Goal: Register for event/course

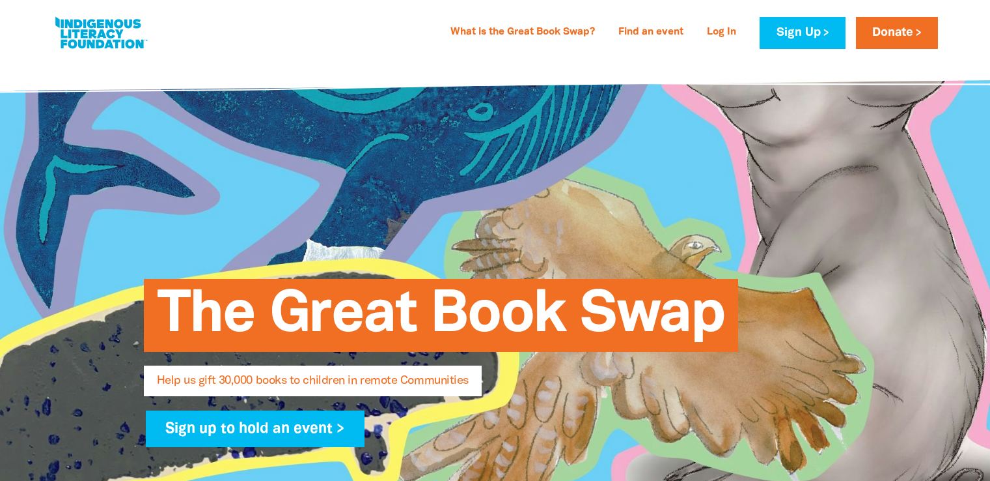
select select "AU"
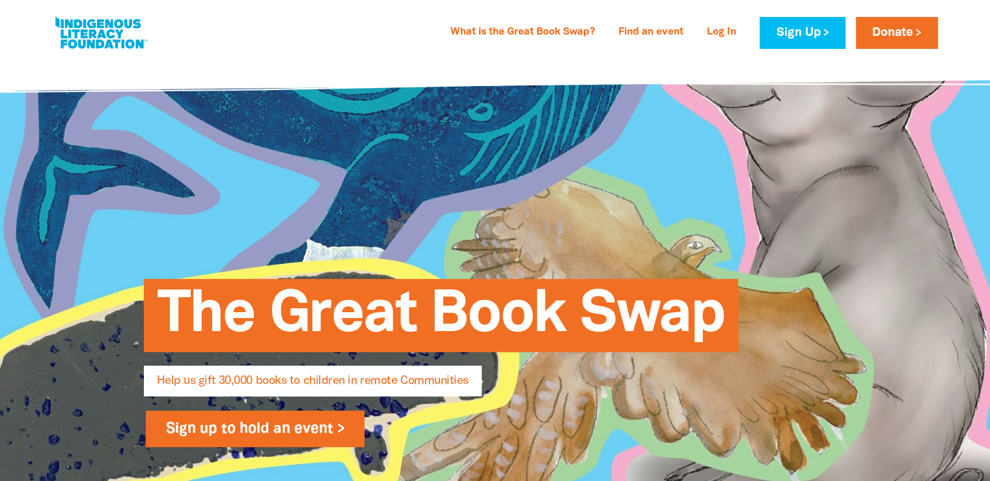
click at [318, 426] on link "Sign up to hold an event >" at bounding box center [255, 428] width 219 height 36
select select "AU"
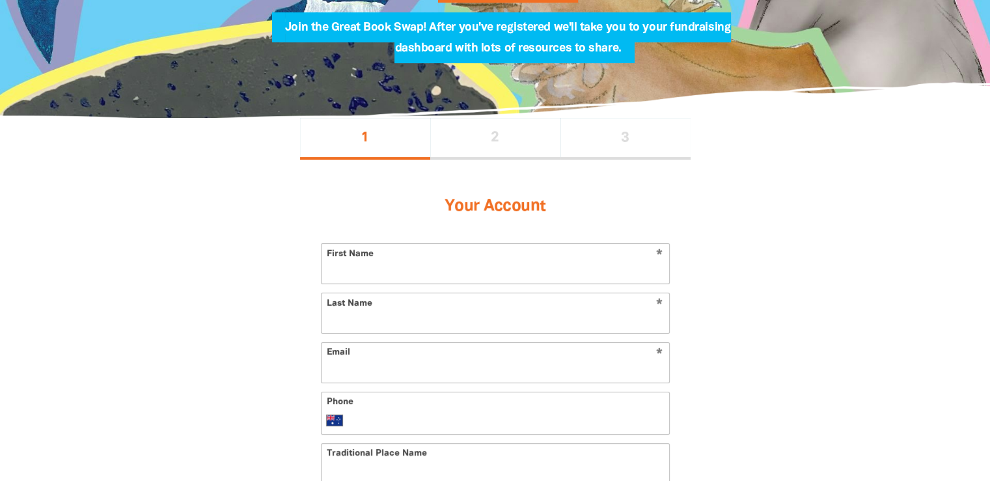
scroll to position [260, 0]
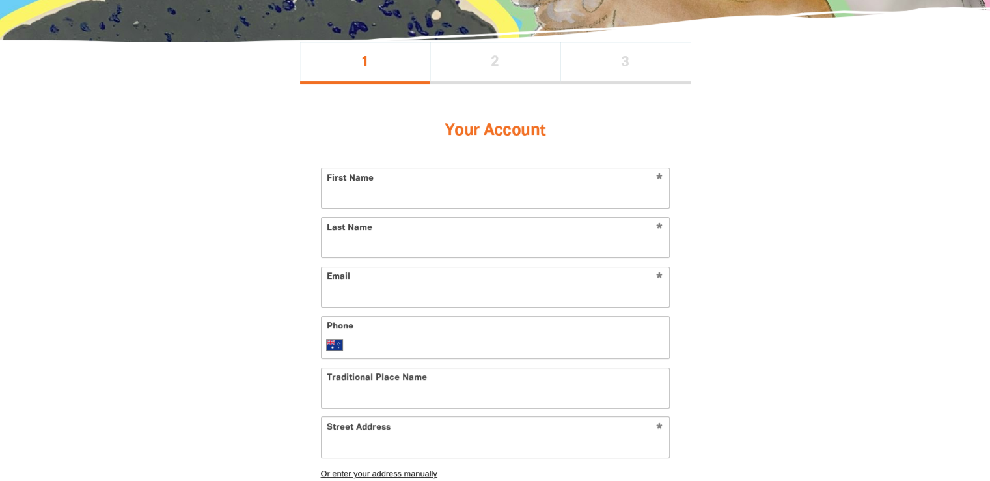
click at [430, 193] on input "First Name" at bounding box center [496, 188] width 348 height 40
type input "Rah"
click at [402, 243] on input "Last Name" at bounding box center [496, 237] width 348 height 40
type input "[PERSON_NAME]"
drag, startPoint x: 402, startPoint y: 296, endPoint x: 394, endPoint y: 299, distance: 8.5
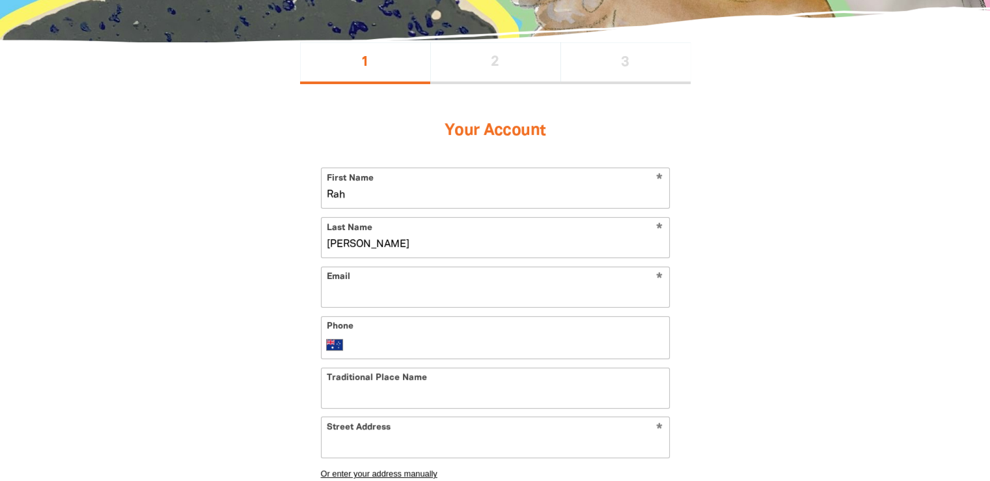
click at [400, 296] on input "Email" at bounding box center [496, 287] width 348 height 40
type input "[PERSON_NAME][EMAIL_ADDRESS][DOMAIN_NAME]"
click at [425, 395] on input "Traditional Place Name" at bounding box center [496, 388] width 348 height 40
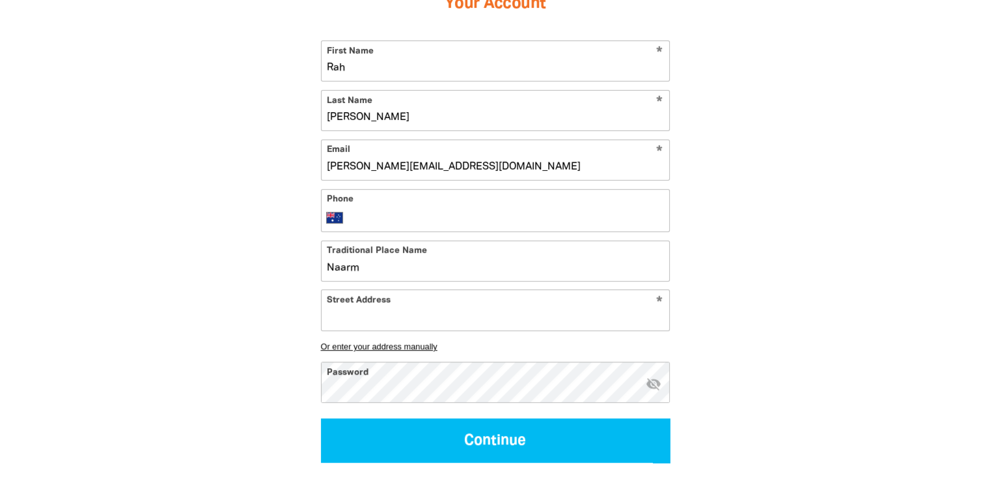
scroll to position [391, 0]
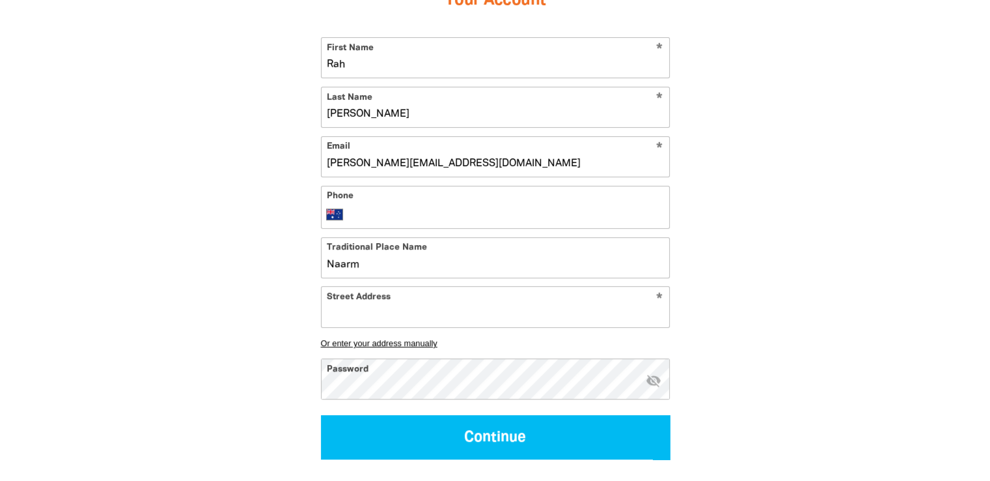
type input "Naarm"
click at [380, 313] on input "Street Address" at bounding box center [496, 306] width 348 height 40
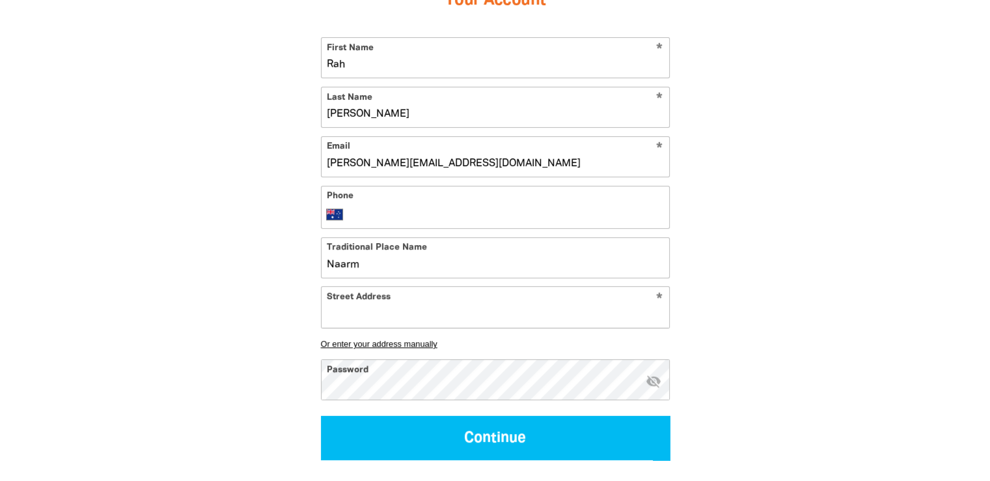
paste input "[STREET_ADDRESS]"
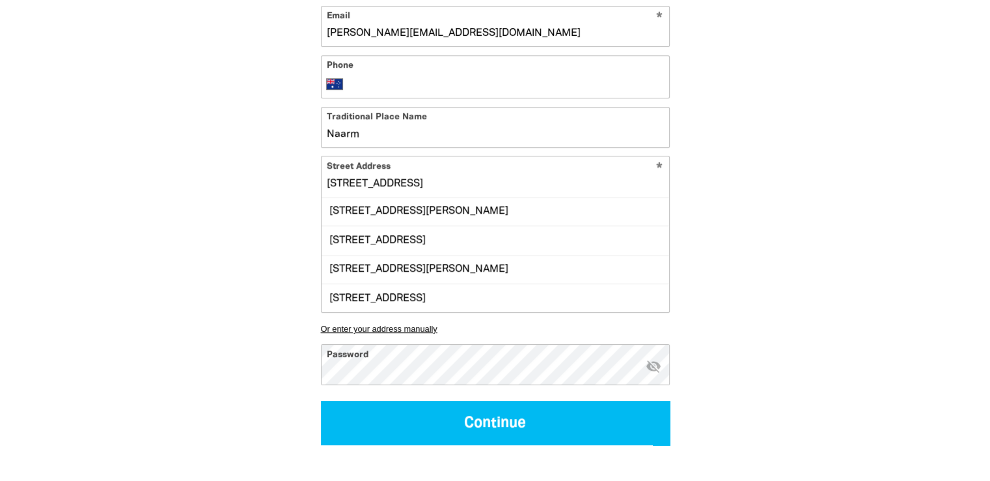
scroll to position [0, 0]
type input "[STREET_ADDRESS]"
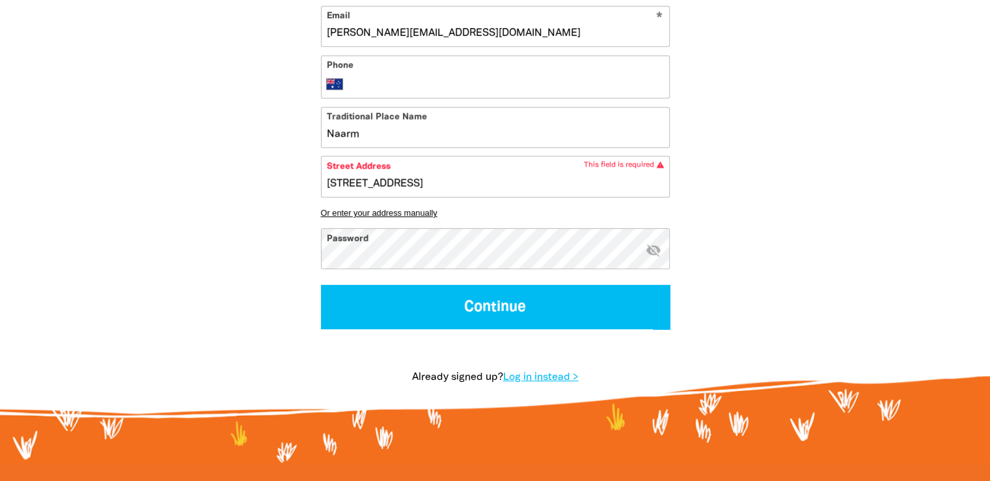
click at [815, 252] on div "1 2 3 Your Account * First Name Rah * Last Name [PERSON_NAME] * Email [PERSON_N…" at bounding box center [495, 96] width 781 height 629
click at [426, 212] on button "Or enter your address manually" at bounding box center [495, 213] width 349 height 10
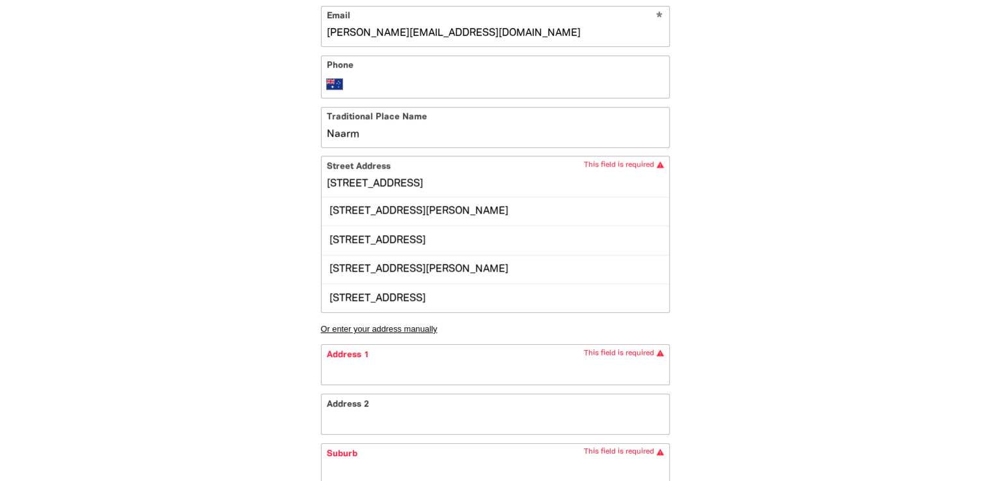
drag, startPoint x: 482, startPoint y: 180, endPoint x: 313, endPoint y: 173, distance: 169.4
click at [313, 173] on div "Your Account * First Name Rah * Last Name [PERSON_NAME] * Email [PERSON_NAME][E…" at bounding box center [495, 301] width 391 height 954
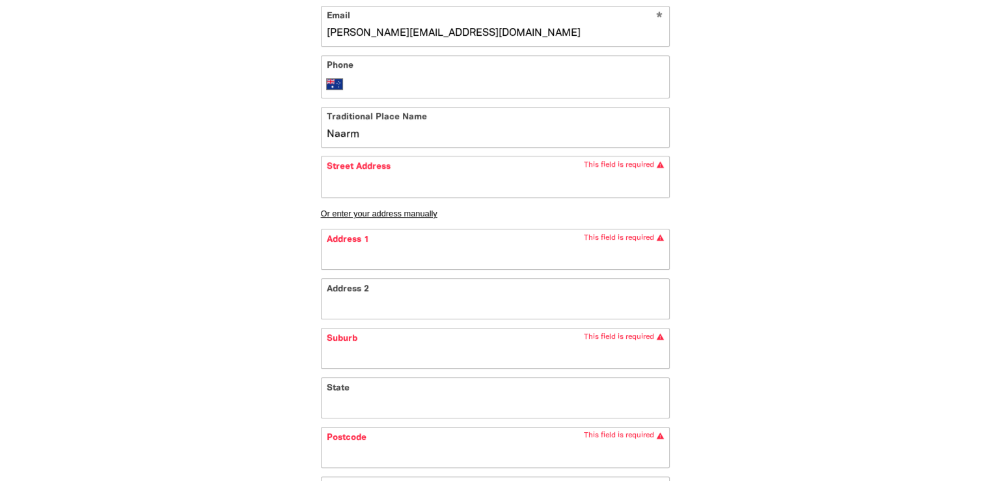
click at [233, 295] on div "1 2 3 Your Account * First Name Rah * Last Name [PERSON_NAME] * Email [PERSON_N…" at bounding box center [495, 253] width 781 height 942
click at [370, 257] on input "Address 1" at bounding box center [496, 249] width 348 height 40
paste input "[STREET_ADDRESS]"
type input "[STREET_ADDRESS]"
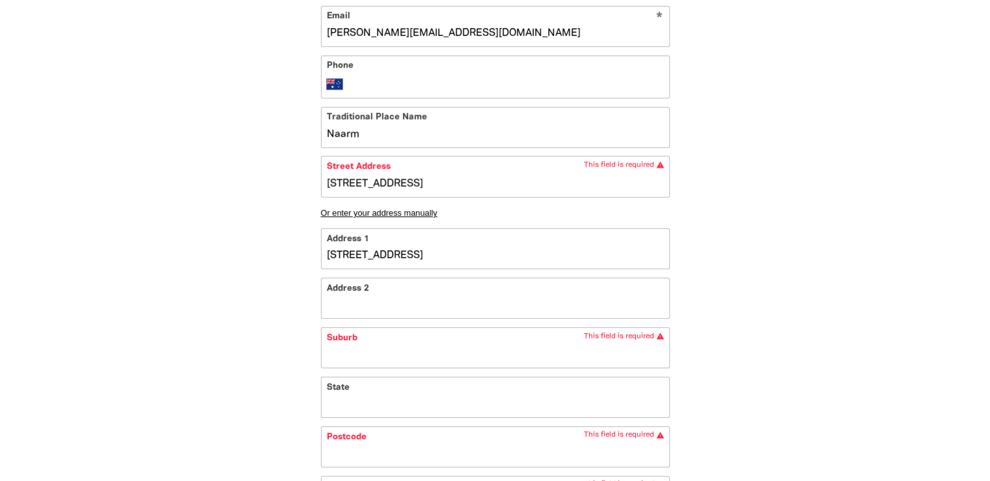
type input "2/266 Raglan S"
type input "[STREET_ADDRESS]"
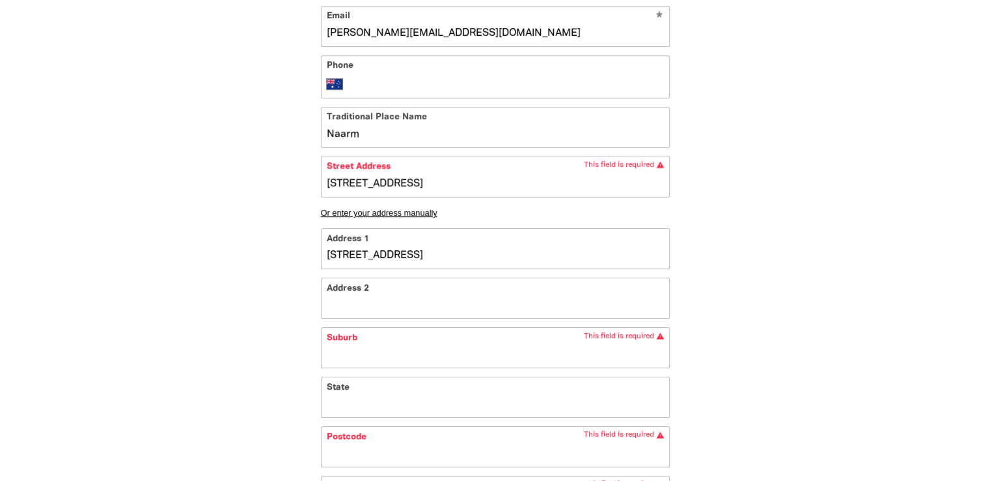
type input "[STREET_ADDRESS]"
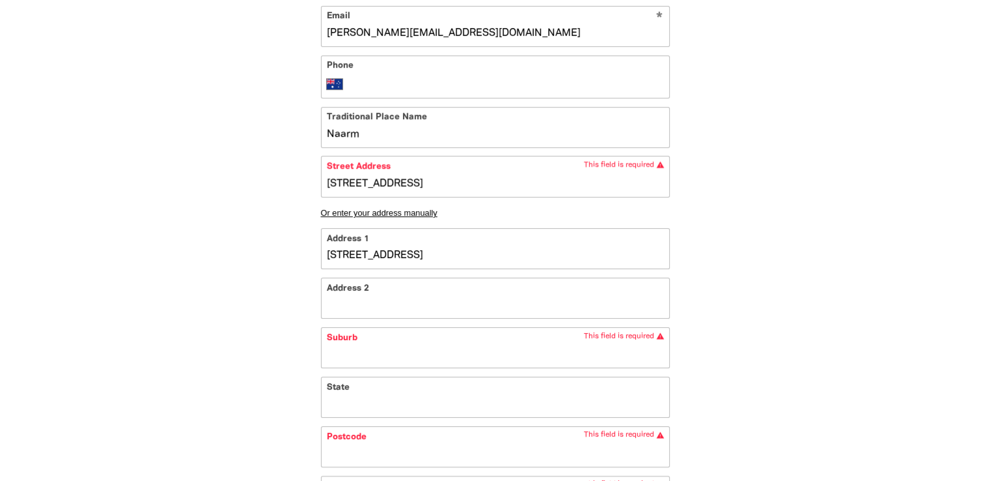
type input "[STREET_ADDRESS]"
click at [373, 359] on input "Suburb" at bounding box center [496, 348] width 348 height 40
type input "[STREET_ADDRESS]"
type input "P"
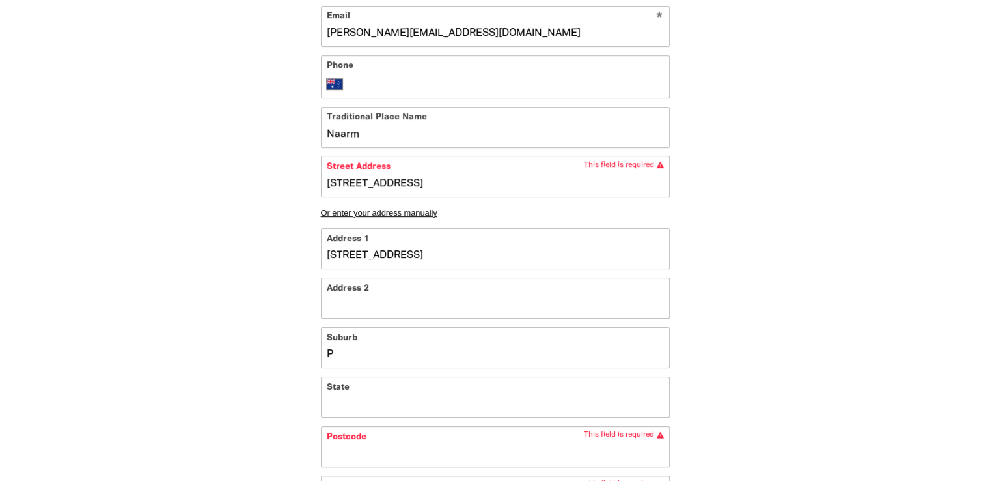
type input "[STREET_ADDRESS]"
type input "Pr"
type input "[STREET_ADDRESS]"
type input "Pre"
type input "[STREET_ADDRESS]"
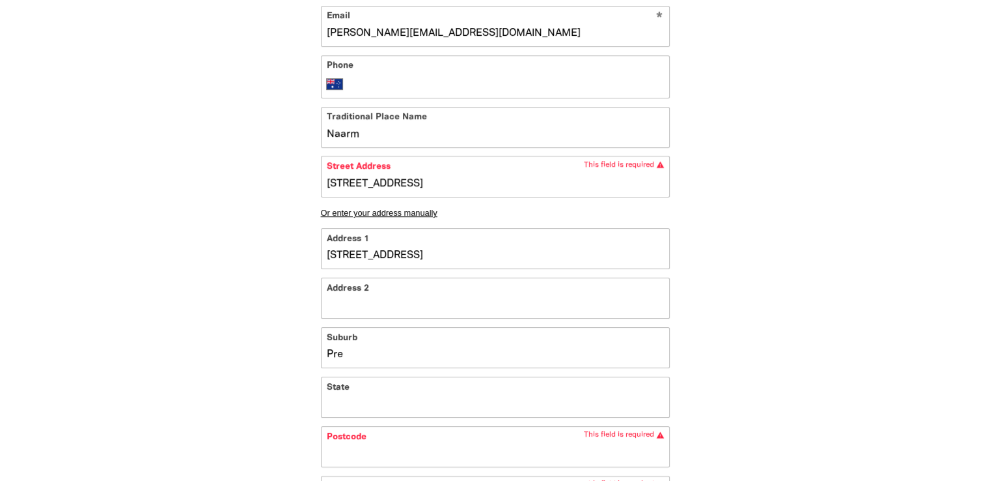
type input "Pres"
type input "[STREET_ADDRESS][PERSON_NAME]"
type input "[PERSON_NAME]"
type input "[STREET_ADDRESS]"
type input "Presto"
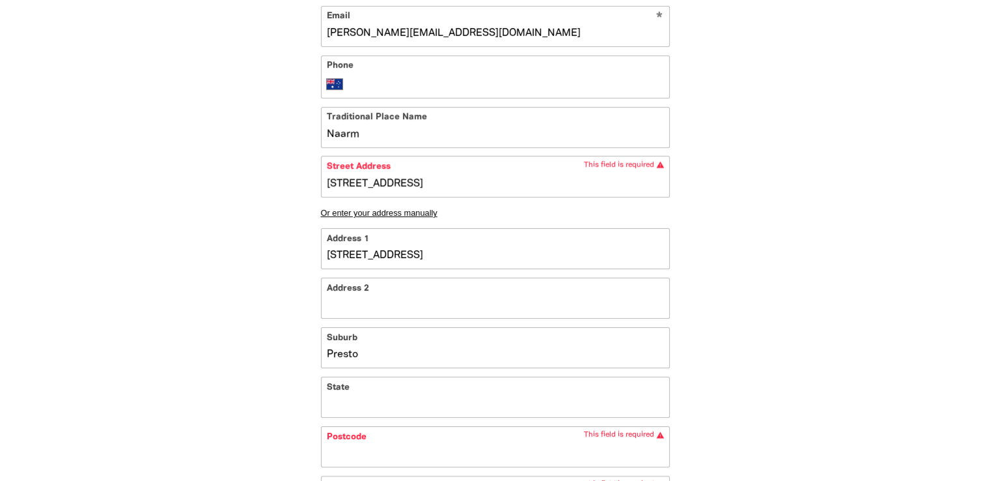
type input "[STREET_ADDRESS]"
type input "[PERSON_NAME]"
click at [354, 406] on input "State" at bounding box center [496, 397] width 348 height 40
type input "[STREET_ADDRESS]"
type input "V"
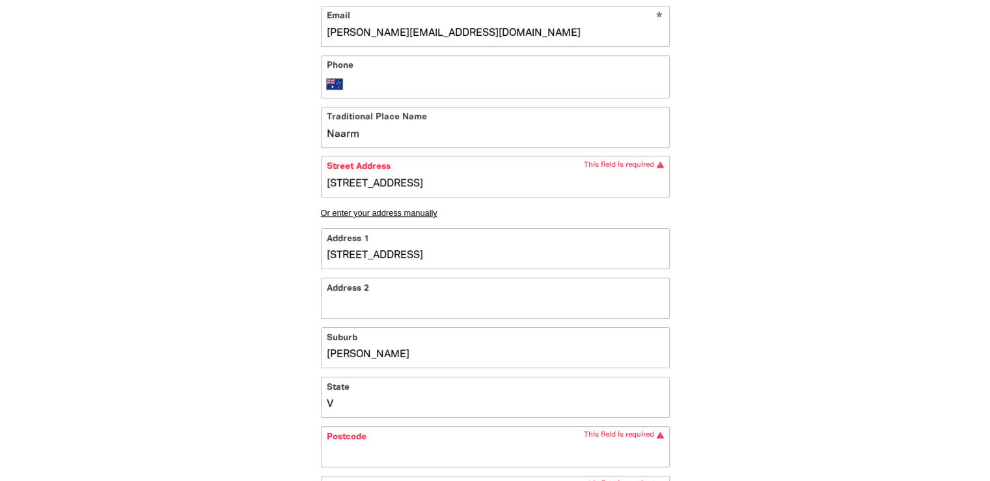
type input "[STREET_ADDRESS]"
type input "VI"
type input "[STREET_ADDRESS][PERSON_NAME]"
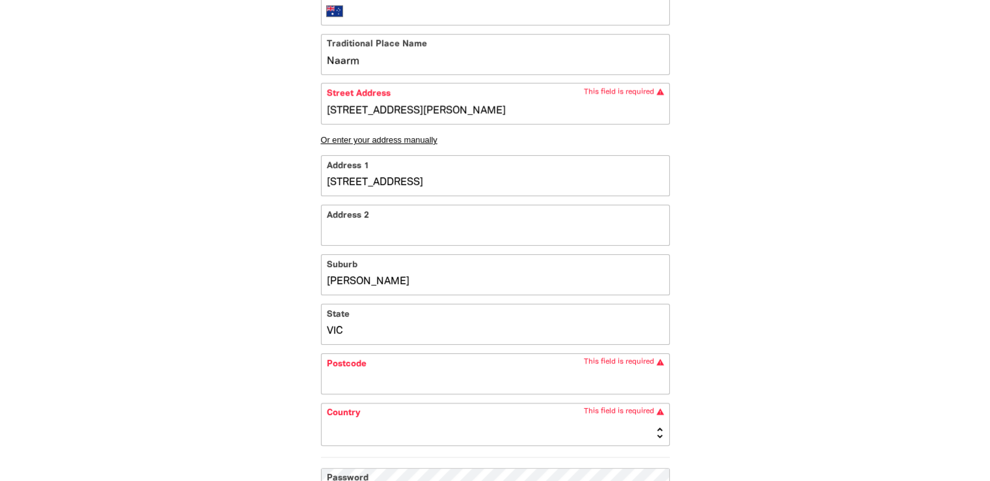
scroll to position [651, 0]
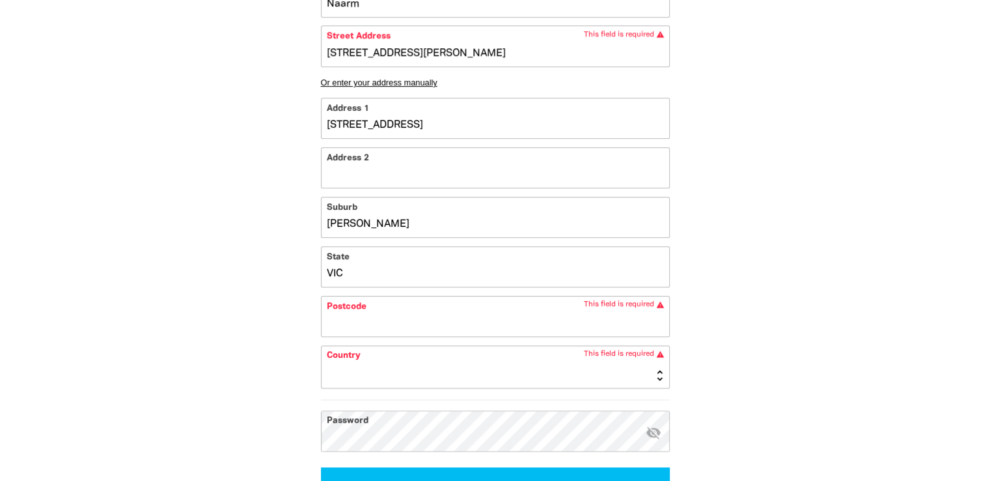
type input "VIC"
click at [354, 325] on input "Postcode" at bounding box center [496, 316] width 348 height 40
type input "[STREET_ADDRESS][PERSON_NAME]"
type input "3"
type input "[STREET_ADDRESS][PERSON_NAME]"
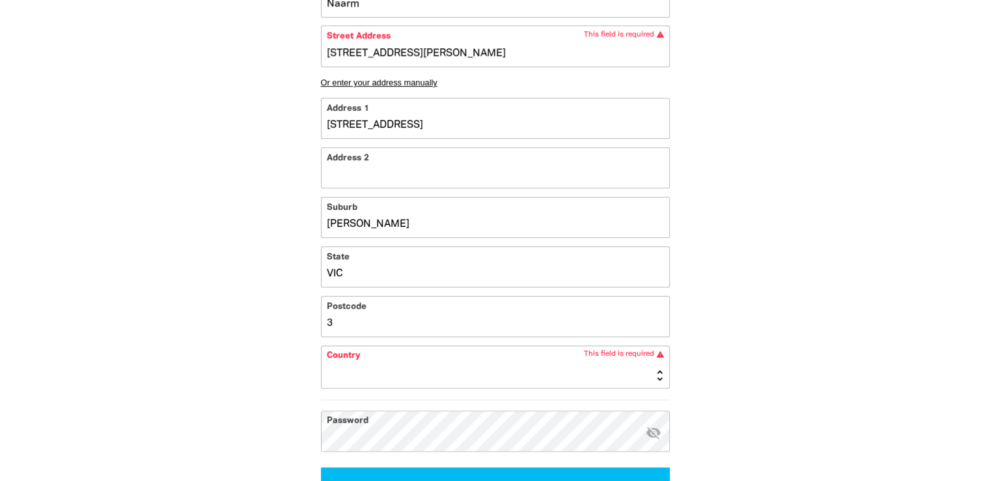
type input "30"
type input "[STREET_ADDRESS][PERSON_NAME]"
type input "307"
type input "[STREET_ADDRESS][PERSON_NAME]"
type input "3072"
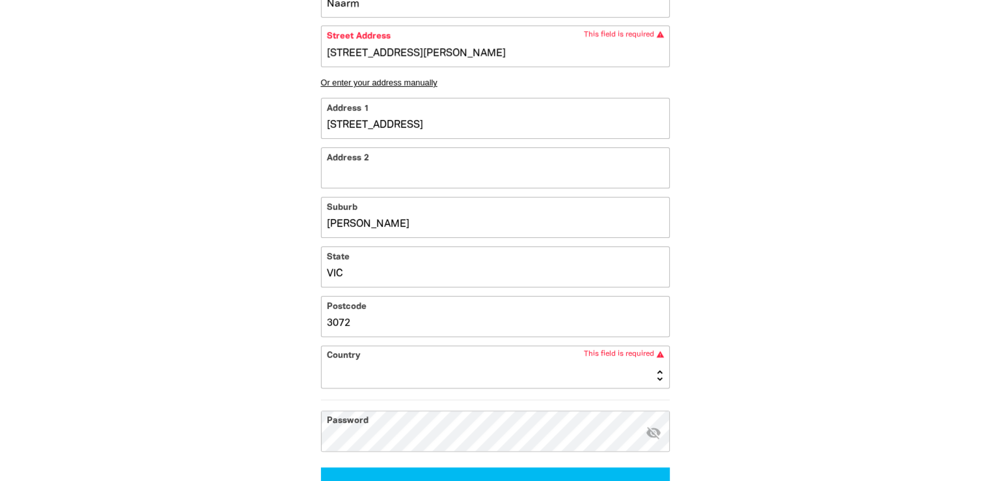
click at [413, 357] on select "[GEOGRAPHIC_DATA] [GEOGRAPHIC_DATA] [GEOGRAPHIC_DATA] [US_STATE] [GEOGRAPHIC_DA…" at bounding box center [496, 367] width 348 height 42
select select "AU"
click at [322, 346] on select "[GEOGRAPHIC_DATA] [GEOGRAPHIC_DATA] [GEOGRAPHIC_DATA] [US_STATE] [GEOGRAPHIC_DA…" at bounding box center [496, 367] width 348 height 42
type input "[STREET_ADDRESS][PERSON_NAME]"
click at [317, 441] on div "Your Account * First Name Rah * Last Name [PERSON_NAME] * Email [PERSON_NAME][E…" at bounding box center [495, 112] width 391 height 838
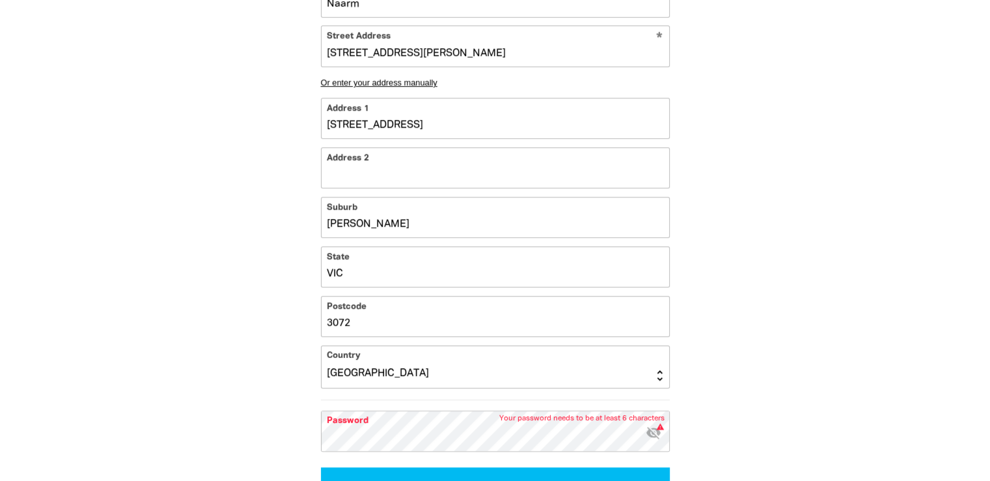
drag, startPoint x: 317, startPoint y: 441, endPoint x: 266, endPoint y: 368, distance: 89.2
click at [266, 368] on div "1 2 3 Your Account * First Name Rah * Last Name [PERSON_NAME] * Email [PERSON_N…" at bounding box center [495, 122] width 469 height 941
click at [385, 151] on input "Address 2" at bounding box center [496, 168] width 348 height 40
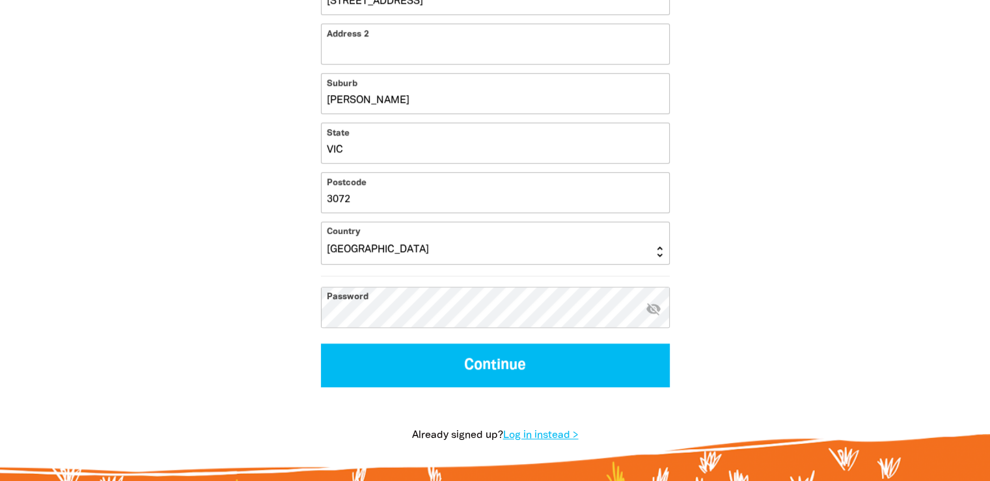
scroll to position [781, 0]
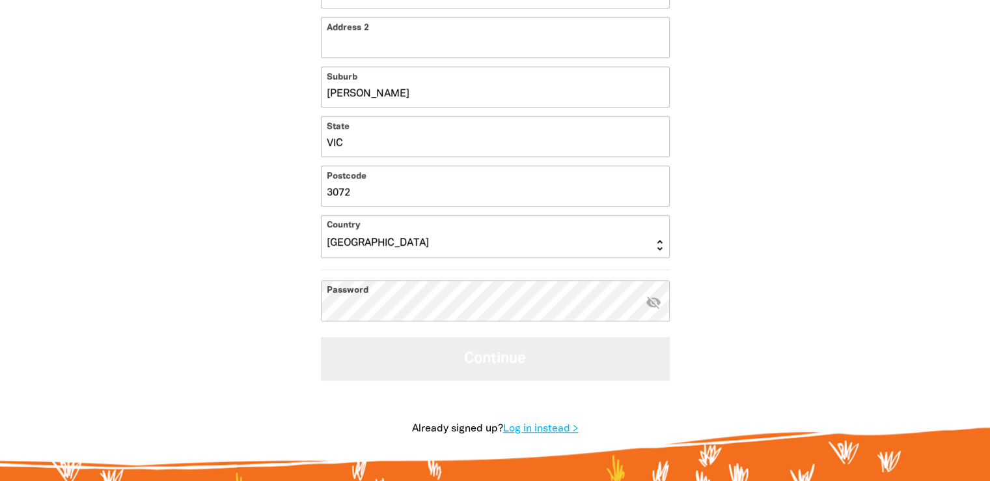
click at [450, 357] on button "Continue" at bounding box center [495, 359] width 349 height 44
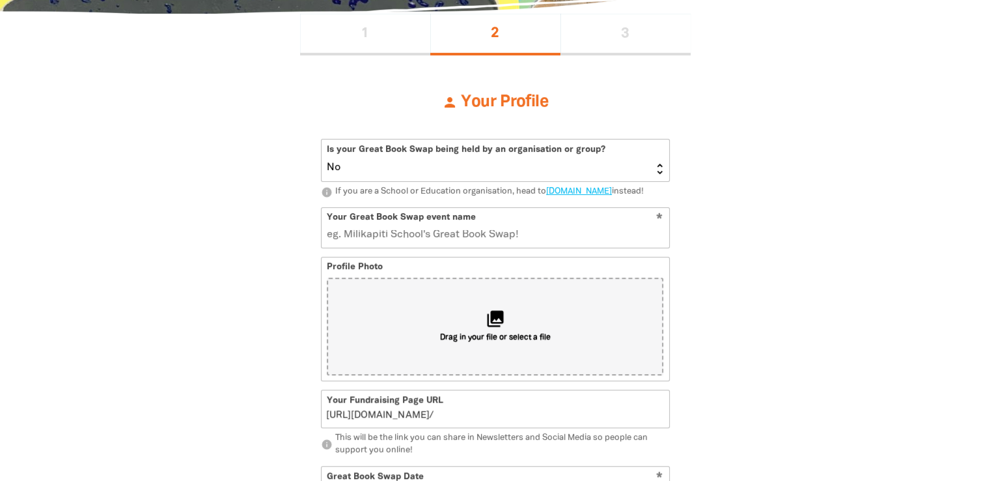
scroll to position [288, 0]
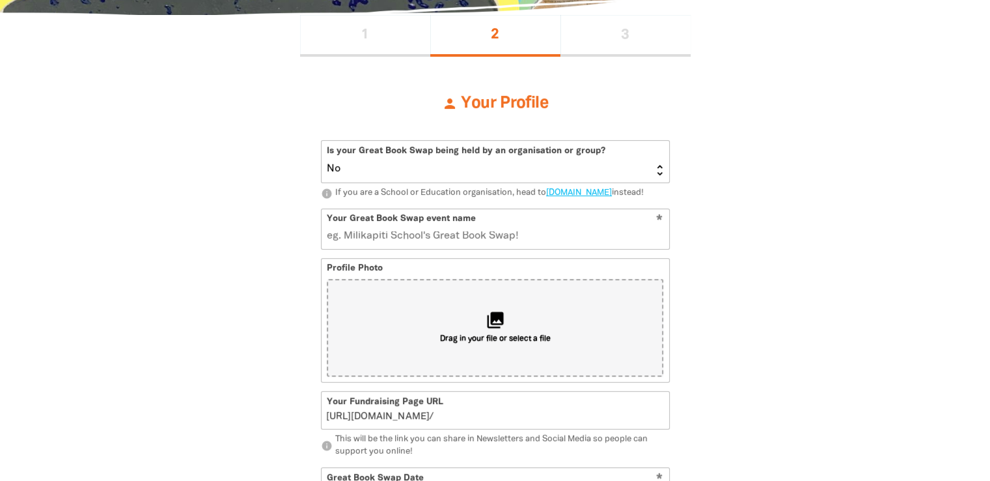
click at [415, 173] on select "Yes No" at bounding box center [496, 162] width 348 height 42
select select "Yes"
click at [322, 141] on select "Yes No" at bounding box center [496, 162] width 348 height 42
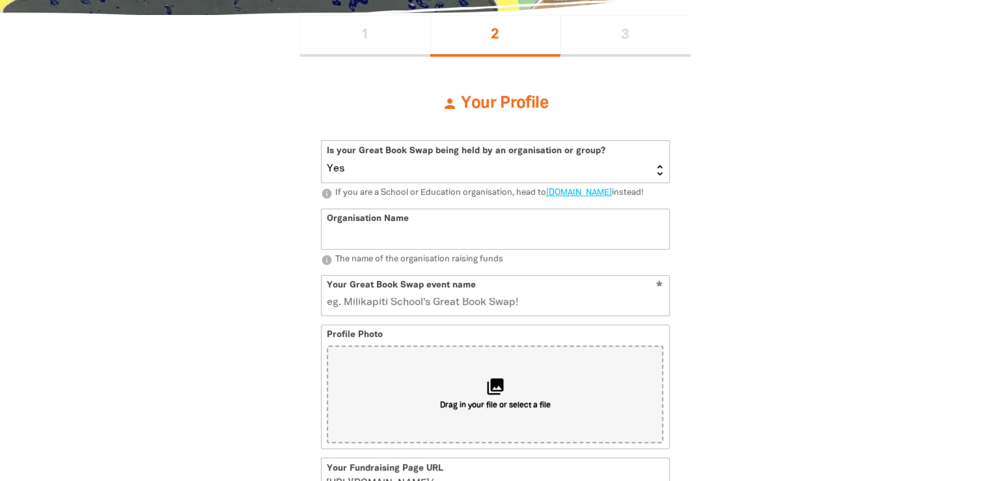
click at [413, 235] on input "Organisation Name" at bounding box center [496, 229] width 348 height 40
type input "Good Samaritan Inn"
click at [417, 311] on input "Your Great Book Swap event name" at bounding box center [496, 295] width 348 height 40
type input "GS"
type input "g"
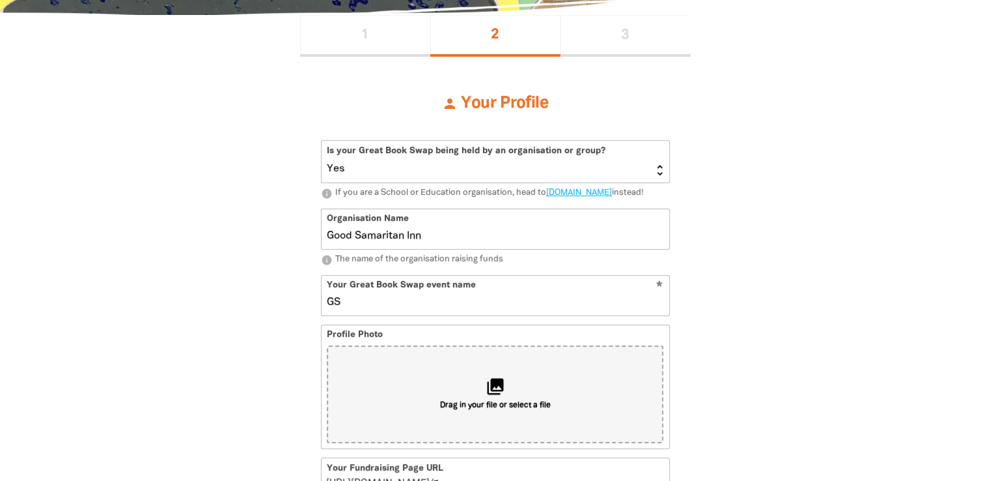
type input "GSI"
type input "gs"
type input "GSI's"
type input "gsis"
type input "GSI's G"
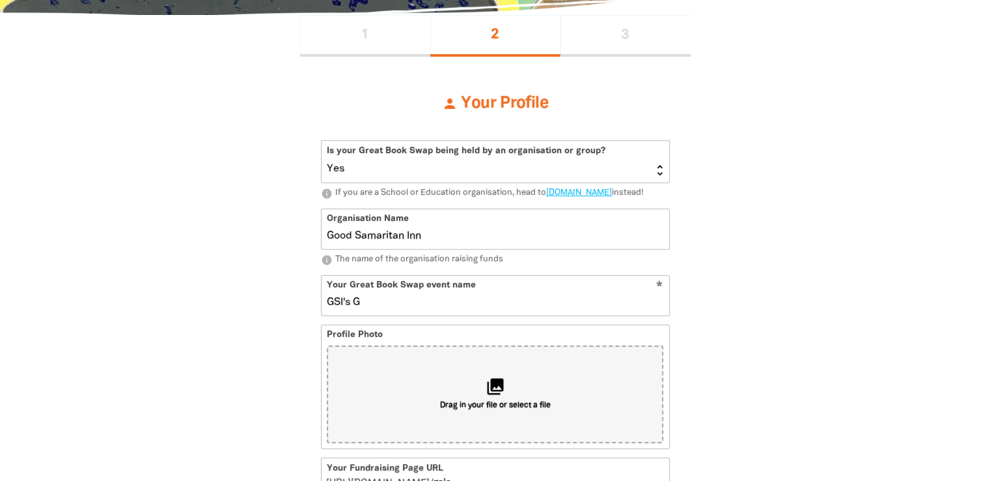
type input "gsisg"
type input "GSI's Great"
type input "gsisgreat"
type input "GSI's Grea"
type input "gsisgrea"
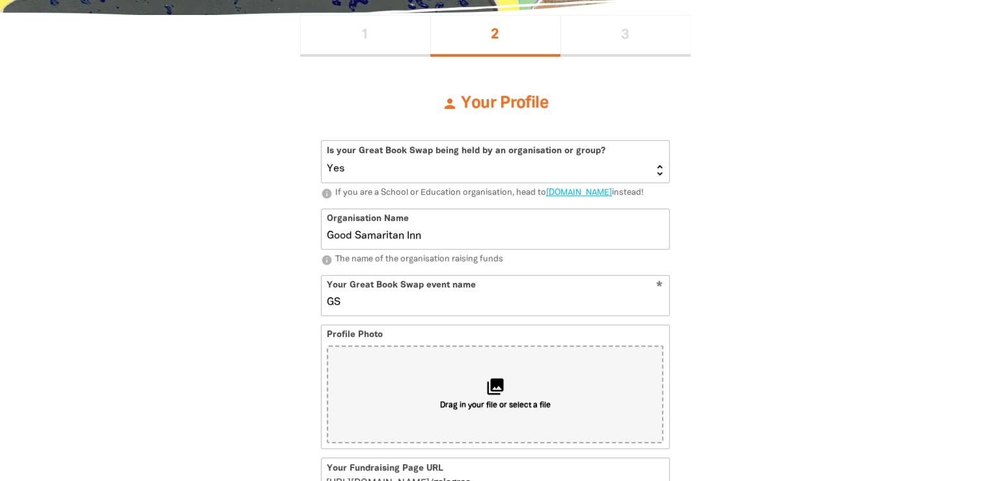
type input "G"
type input "Gr"
type input "g"
type input "Grea"
type input "gr"
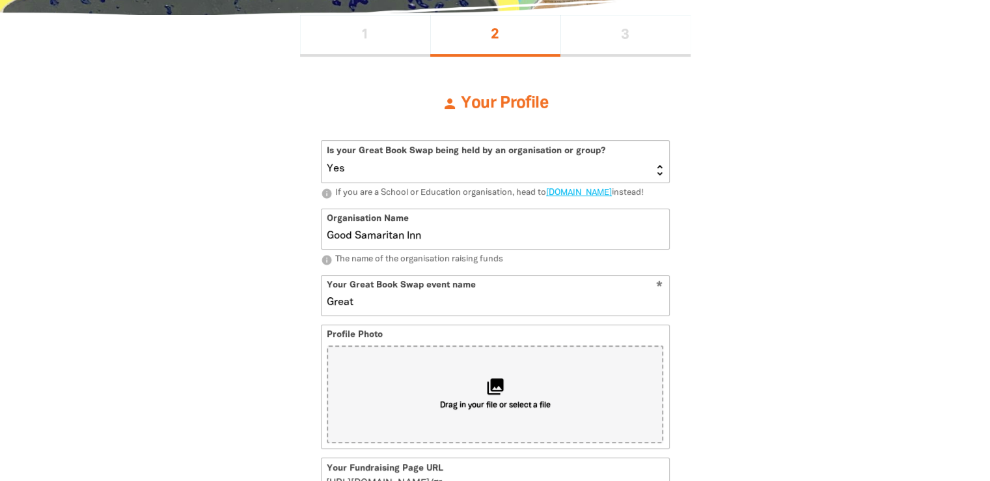
type input "Great"
type input "great"
type input "Great GSI"
type input "greatgsi"
type input "Great GSI B"
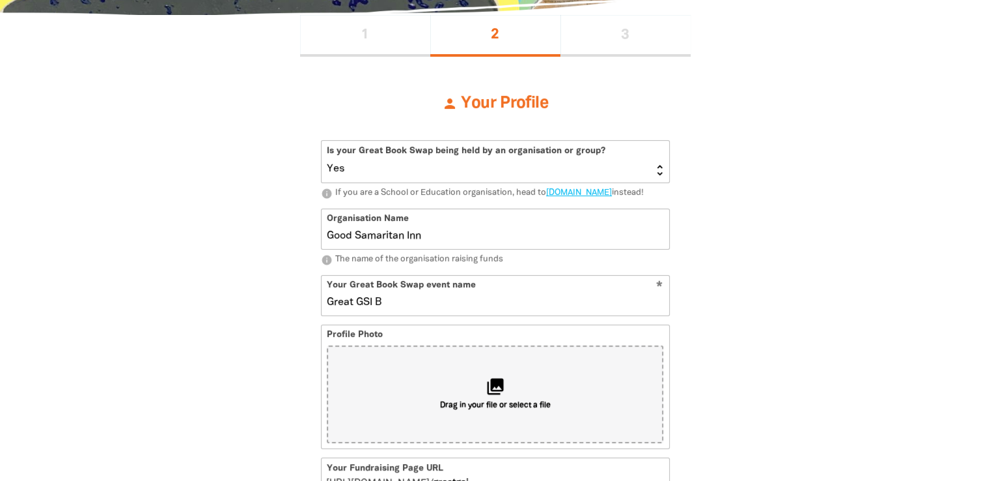
type input "greatgsib"
type input "Great GSI Book Swap"
type input "greatgsibookswap"
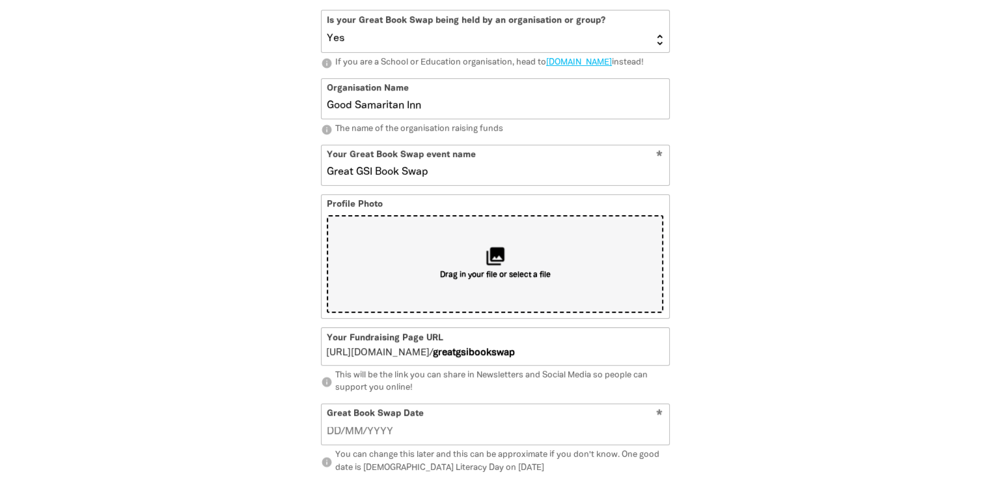
scroll to position [483, 0]
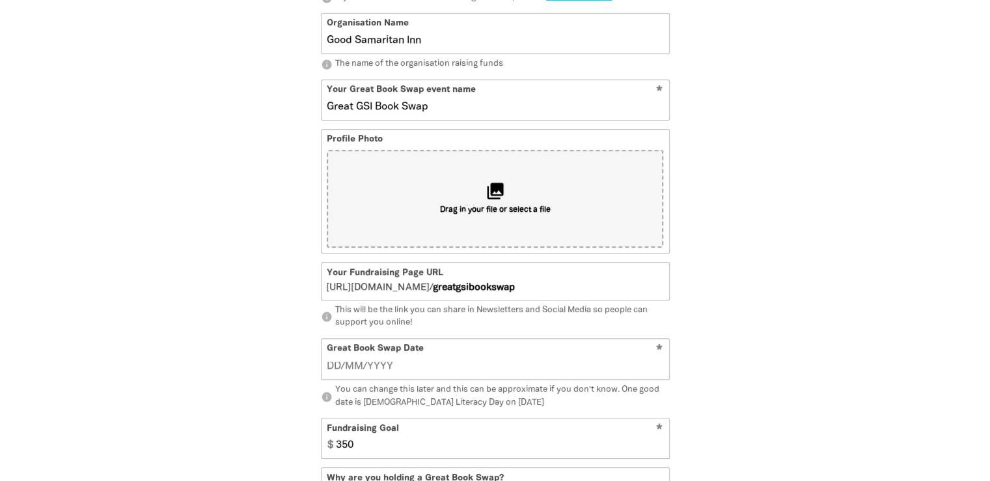
type input "Great GSI Book Swap"
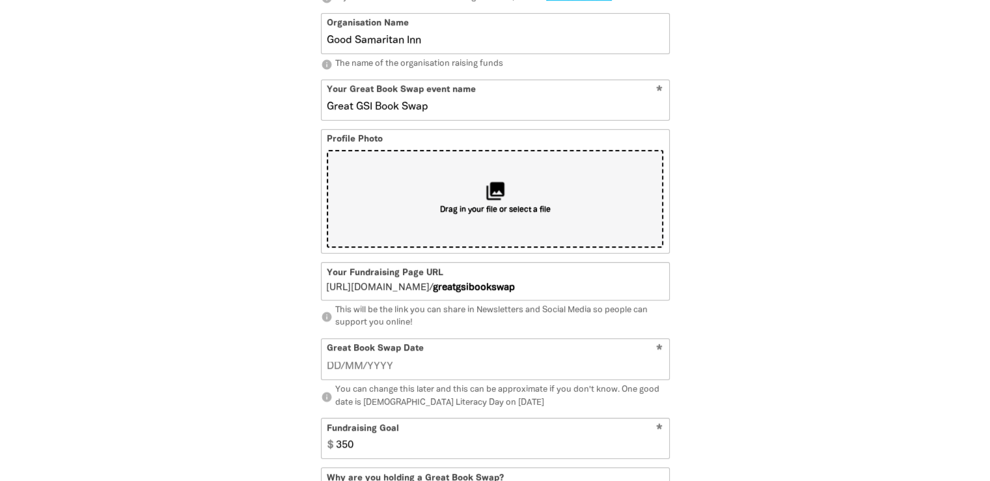
click at [485, 202] on icon "collections" at bounding box center [494, 190] width 21 height 21
type input "C:\fakepath\logo.jpg"
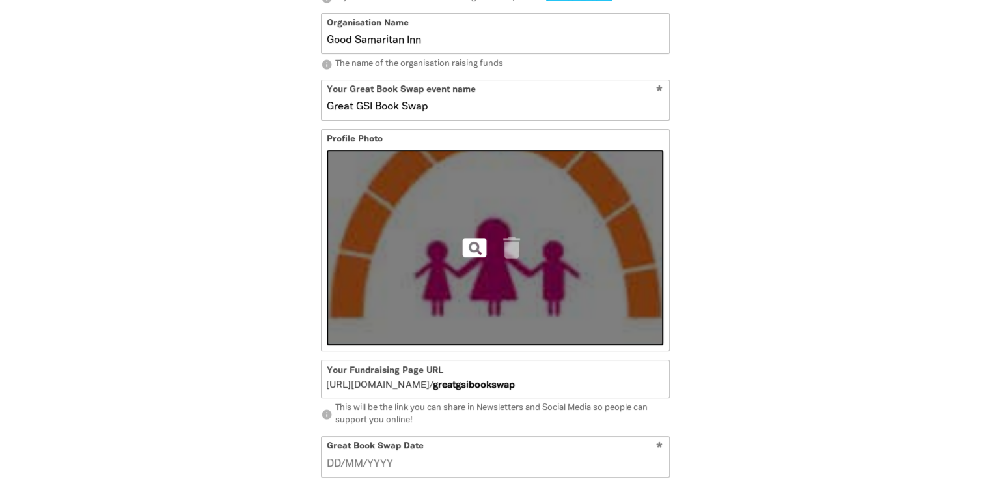
click at [477, 259] on icon "pageview" at bounding box center [474, 247] width 29 height 29
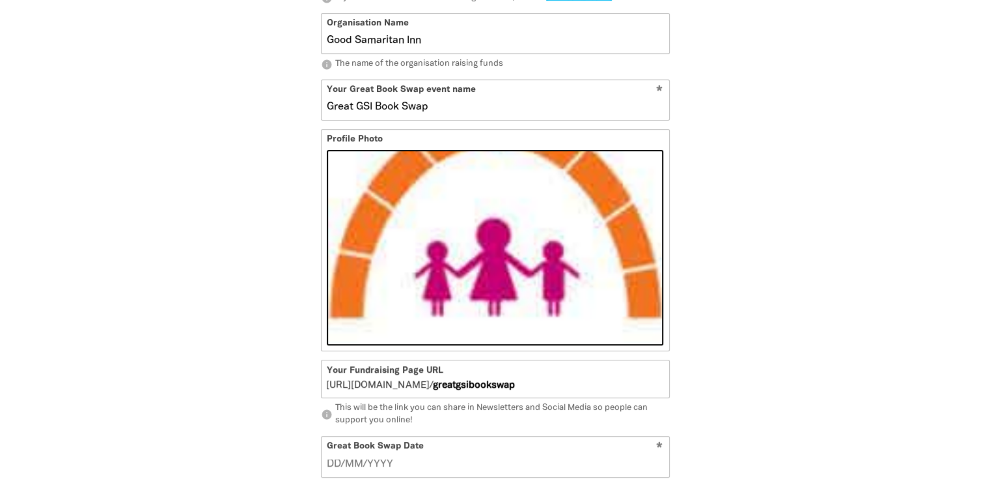
click at [811, 209] on div "1 2 3 person Your Profile Is your Great Book Swap being held by an organisation…" at bounding box center [495, 349] width 781 height 1058
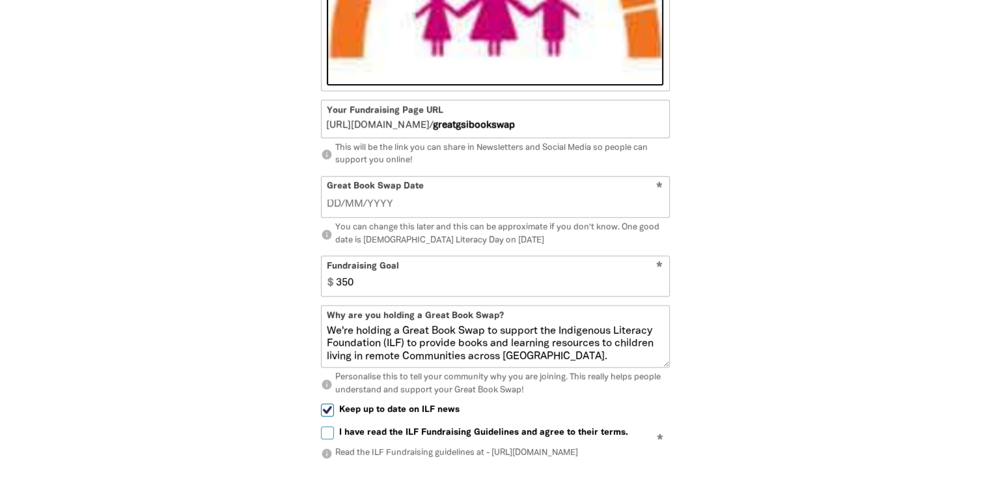
scroll to position [744, 0]
type input "__/__/____"
click at [413, 210] on input "__/__/____" at bounding box center [495, 203] width 337 height 14
type input "[DATE]"
click at [398, 295] on input "350" at bounding box center [499, 275] width 339 height 40
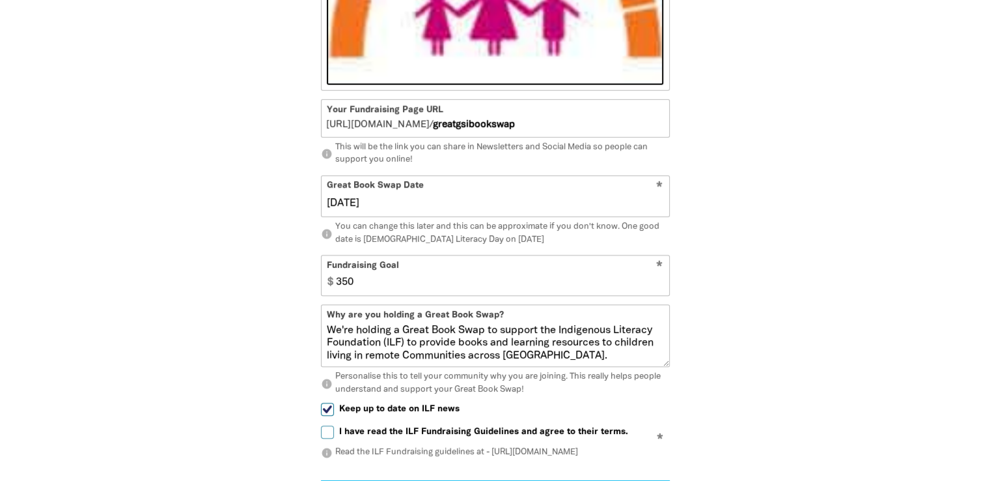
click at [398, 295] on input "350" at bounding box center [499, 275] width 339 height 40
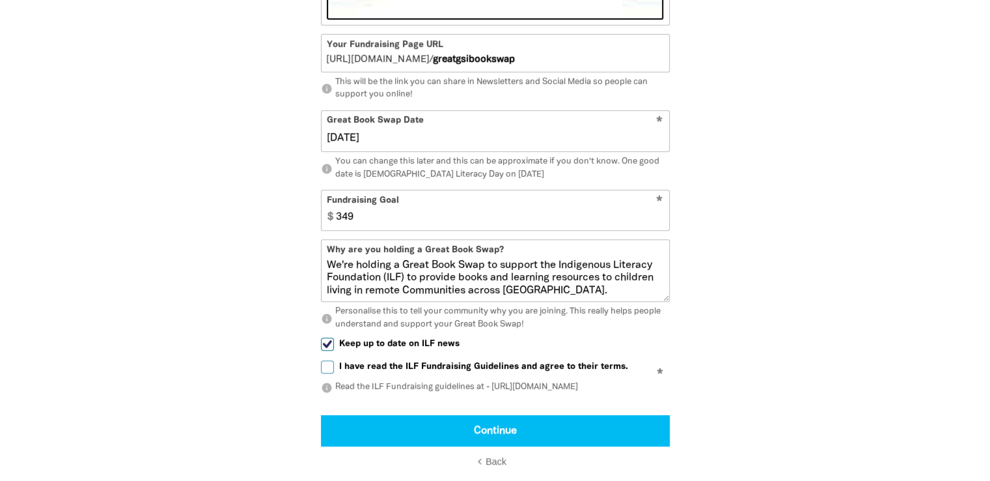
type input "349"
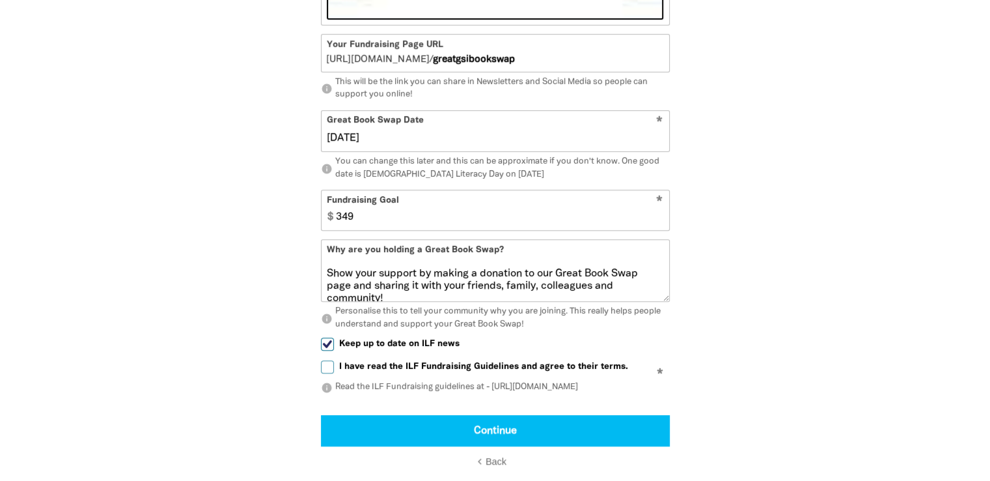
scroll to position [114, 0]
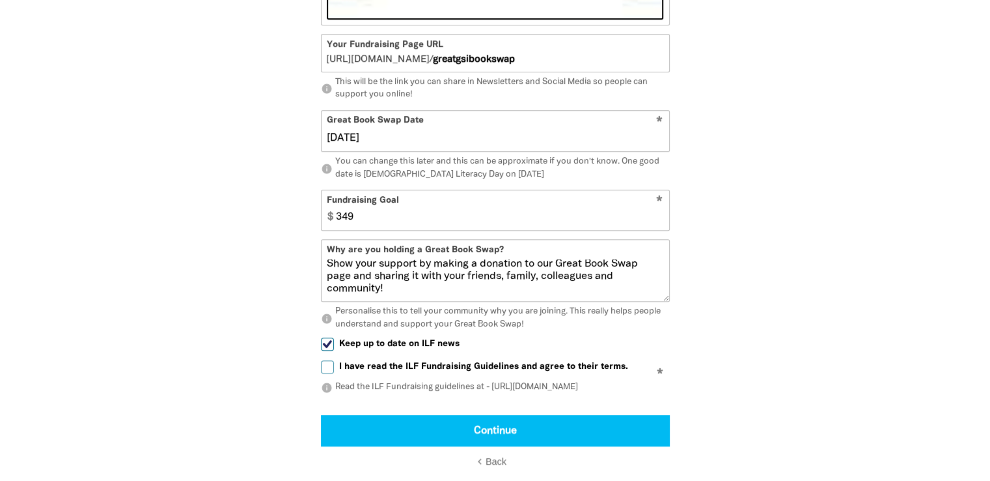
click at [322, 373] on input "I have read the ILF Fundraising Guidelines and agree to their terms." at bounding box center [327, 366] width 13 height 13
checkbox input "true"
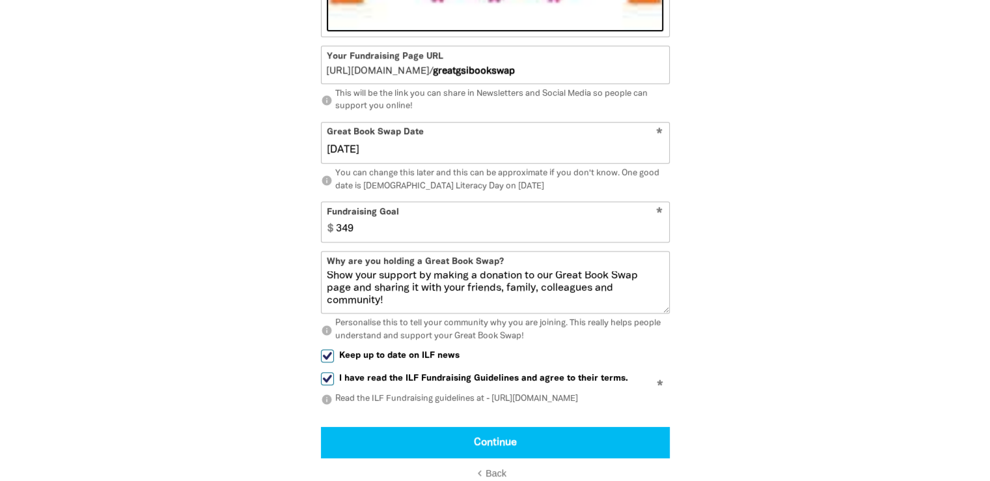
scroll to position [874, 0]
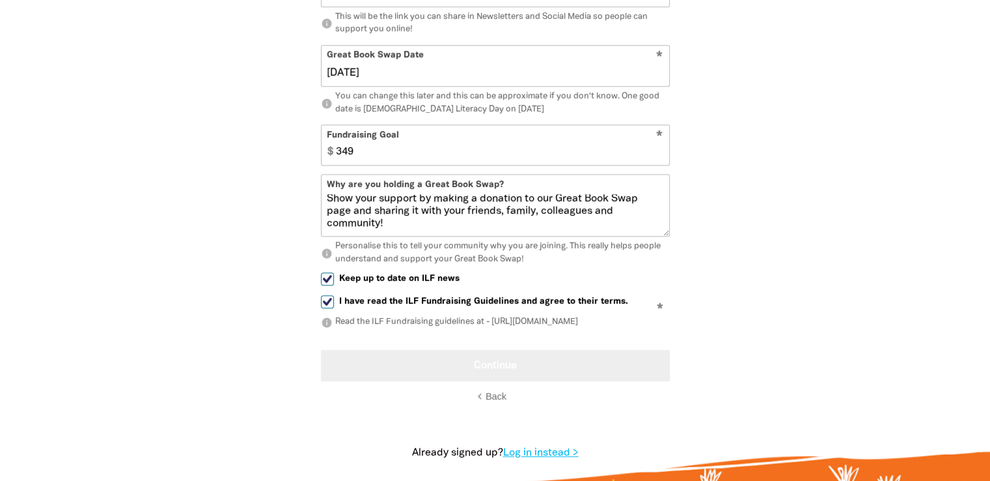
click at [505, 376] on button "Continue" at bounding box center [495, 365] width 349 height 31
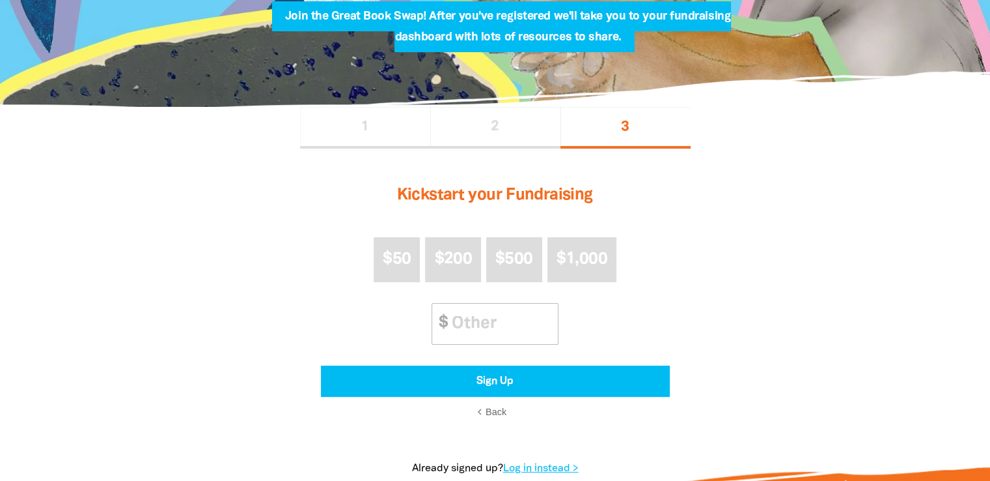
scroll to position [391, 0]
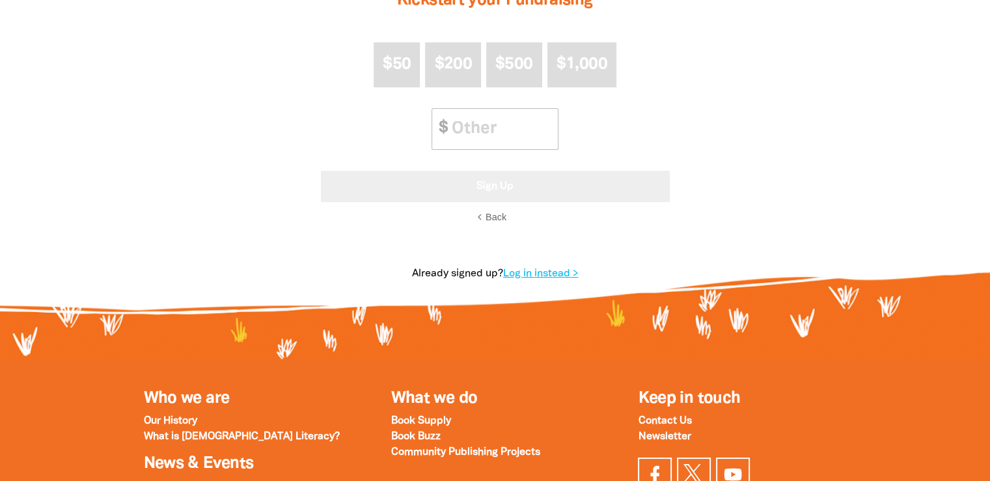
click at [513, 186] on button "Sign Up" at bounding box center [495, 186] width 349 height 31
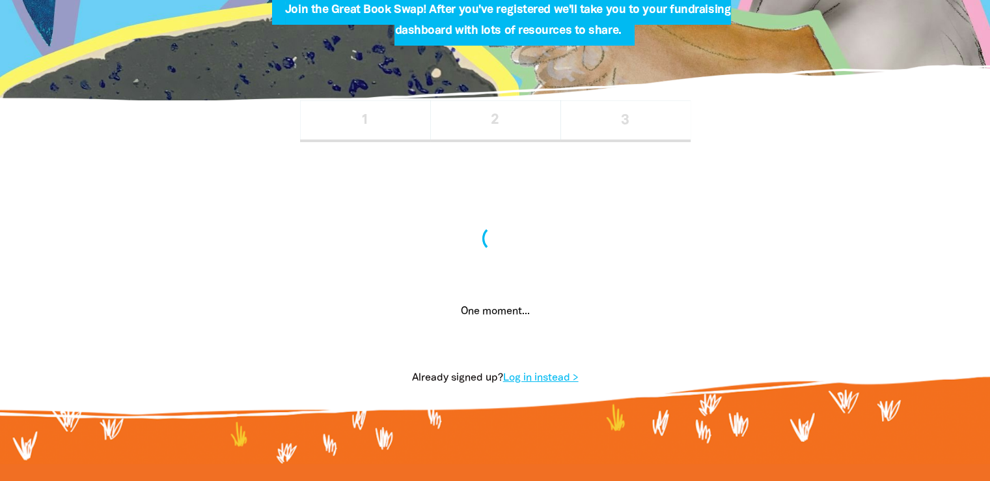
scroll to position [188, 0]
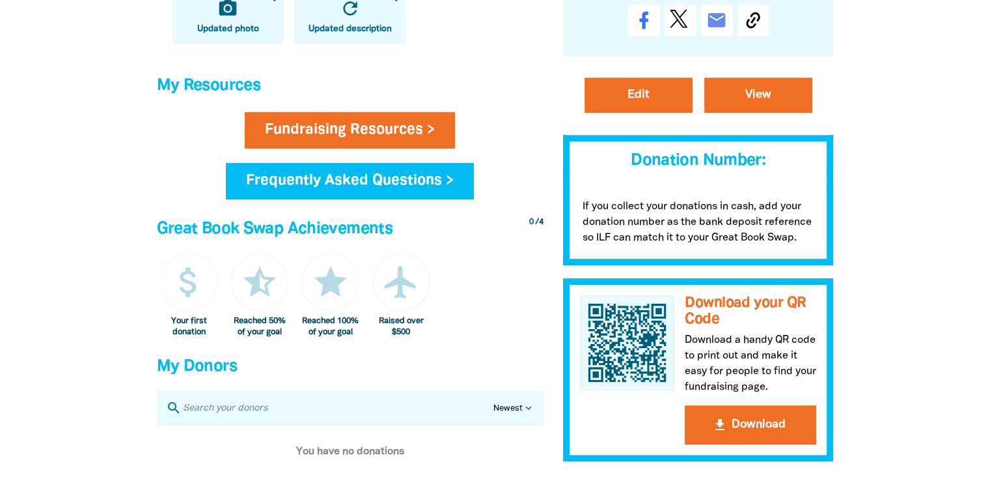
scroll to position [586, 0]
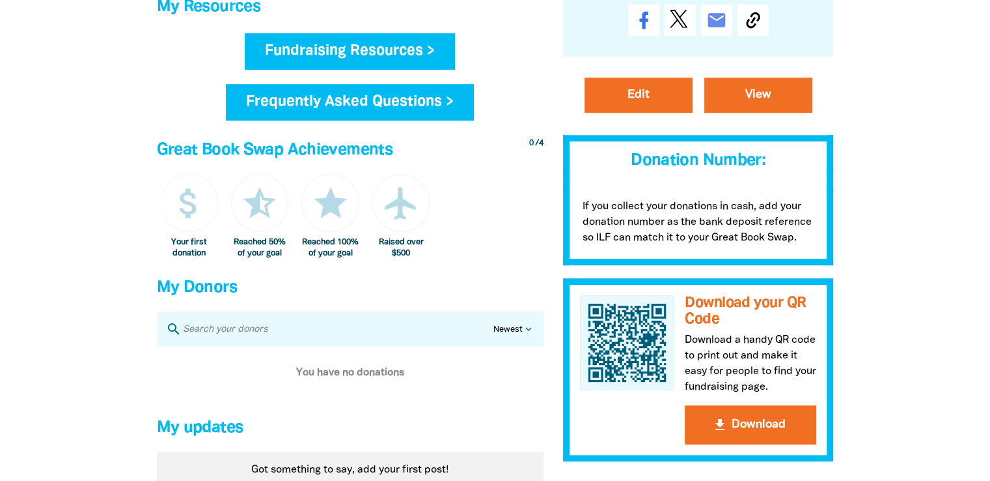
click at [328, 51] on link "Fundraising Resources >" at bounding box center [350, 51] width 210 height 36
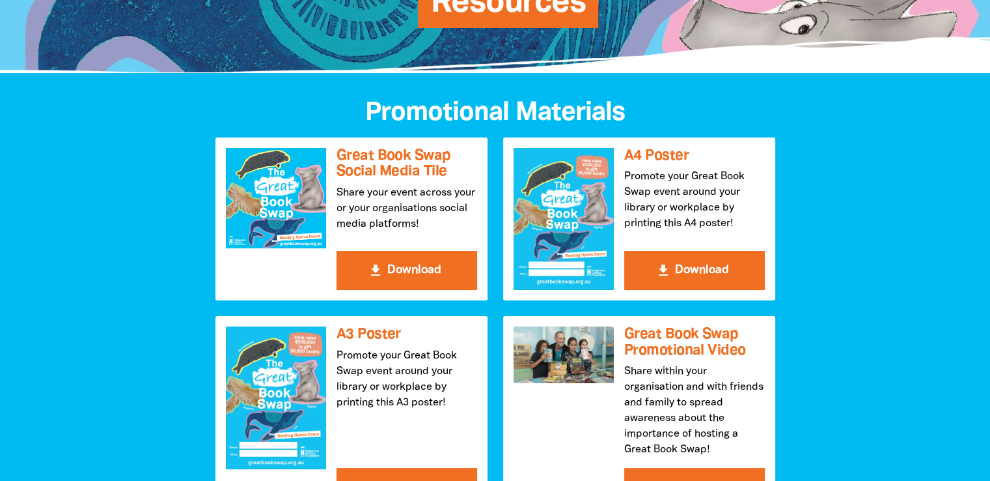
scroll to position [195, 0]
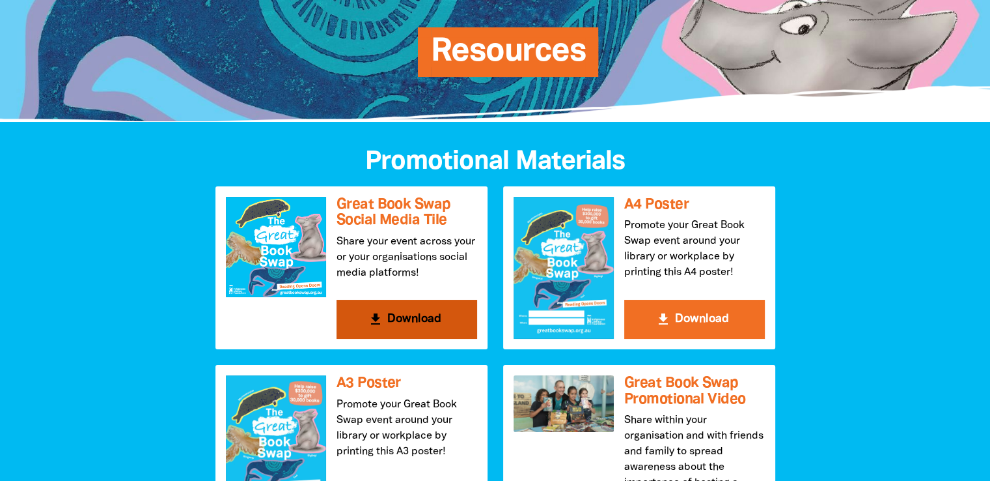
click at [426, 314] on button "get_app Download" at bounding box center [407, 319] width 141 height 39
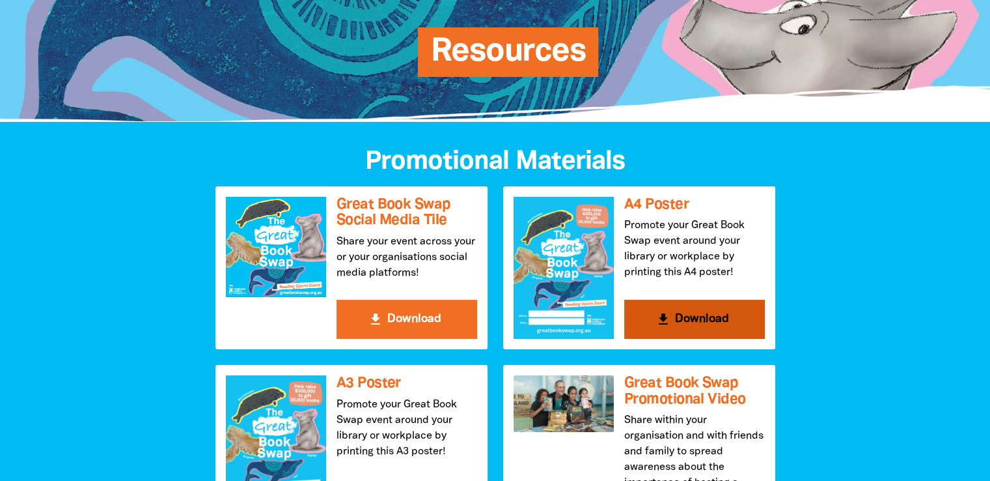
click at [699, 322] on button "get_app Download" at bounding box center [694, 319] width 141 height 39
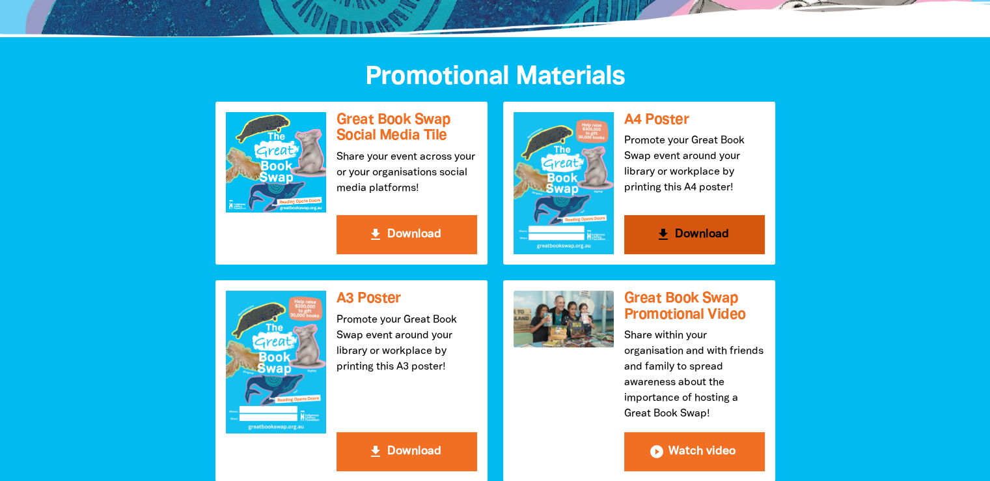
scroll to position [521, 0]
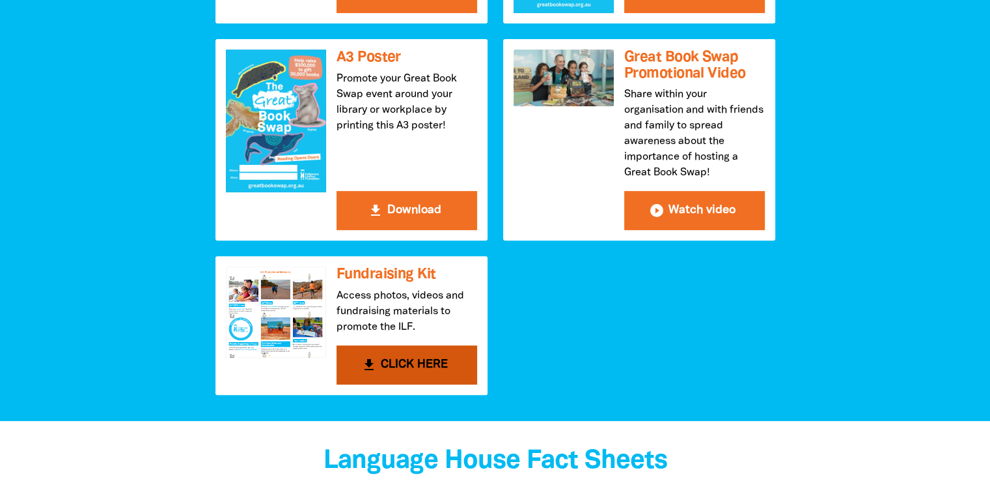
click at [396, 353] on button "get_app CLICK HERE" at bounding box center [407, 364] width 141 height 39
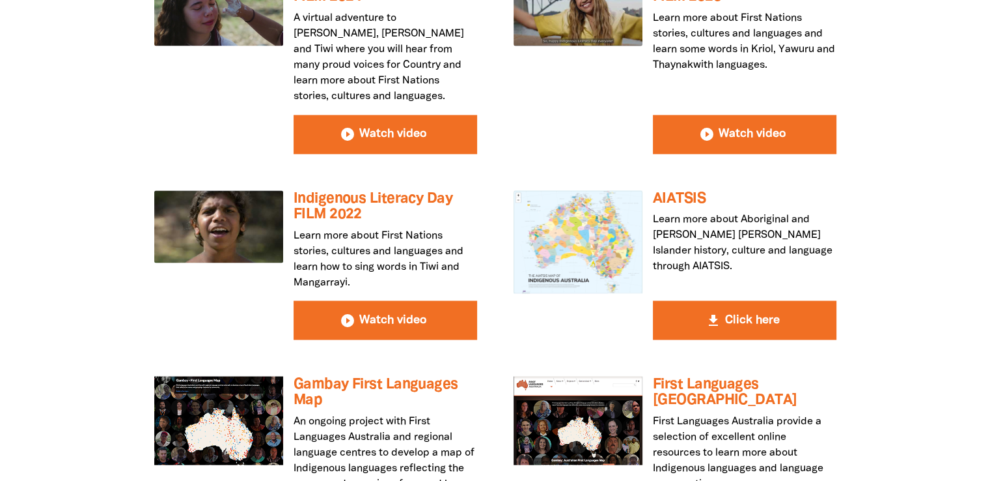
scroll to position [2149, 0]
